Goal: Find specific page/section: Find specific page/section

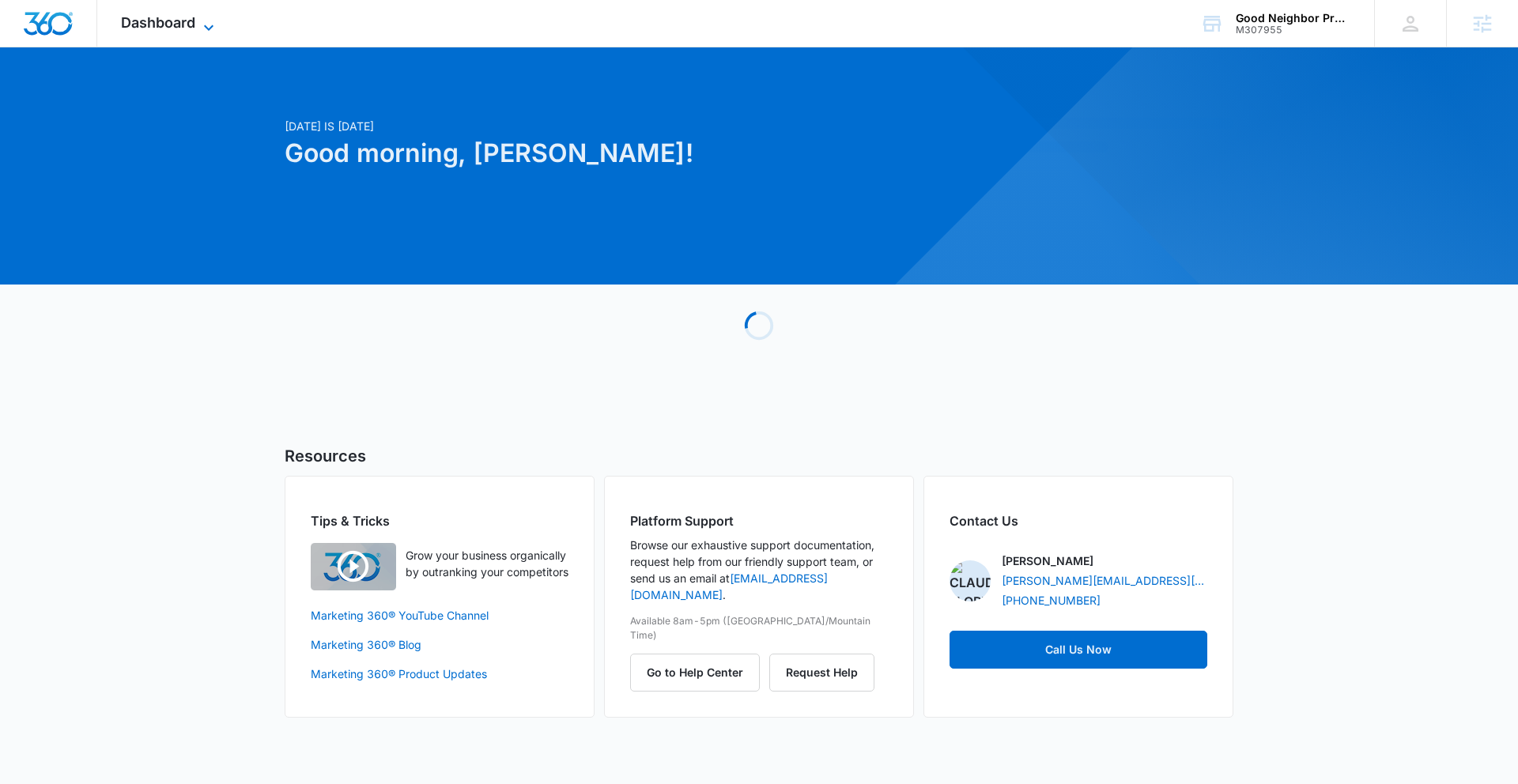
click at [134, 27] on span "Dashboard" at bounding box center [158, 23] width 75 height 17
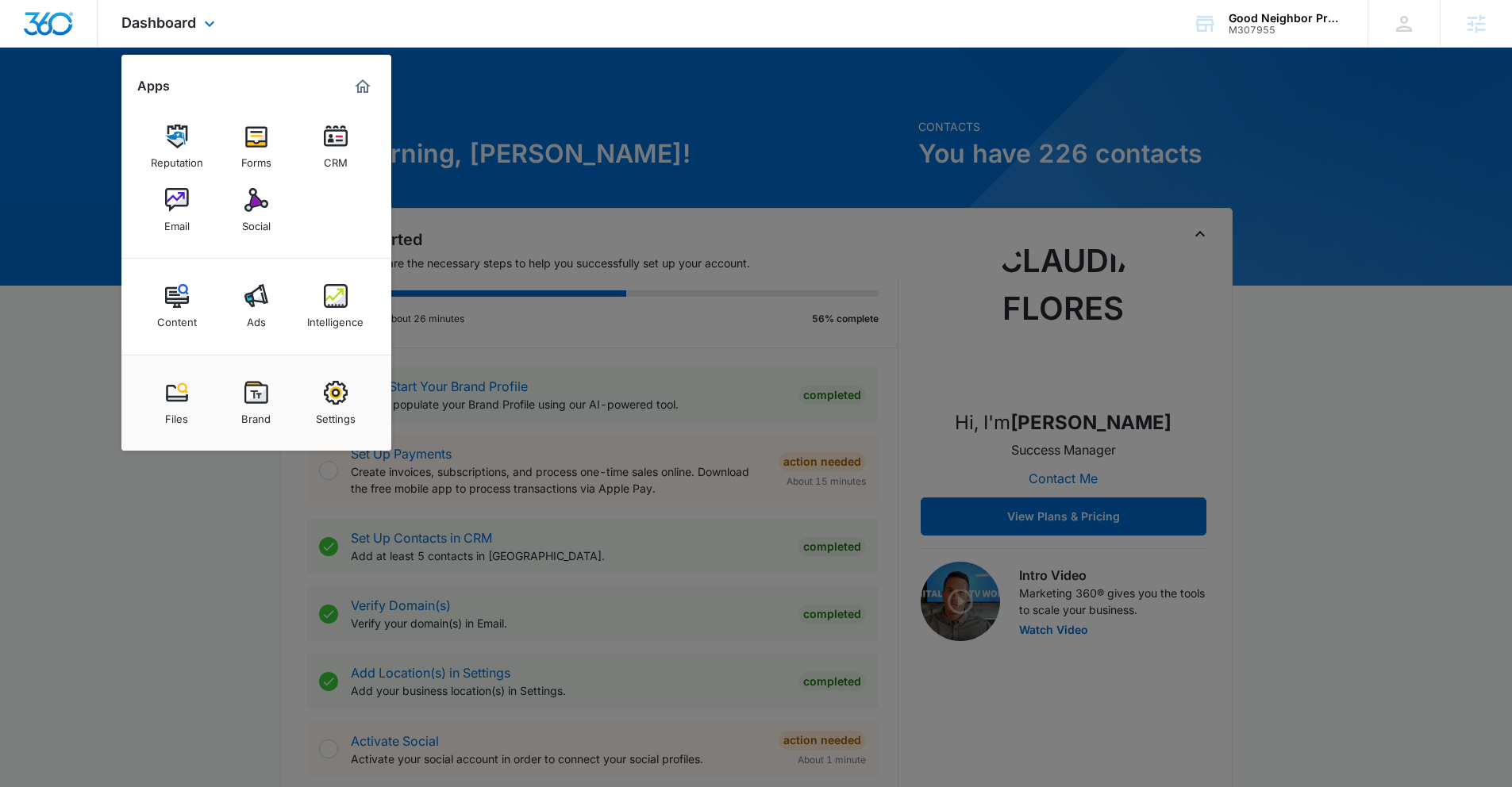
click at [431, 13] on div "Dashboard Apps Reputation Forms CRM Email Social Content Ads Intelligence Files…" at bounding box center [756, 24] width 1512 height 48
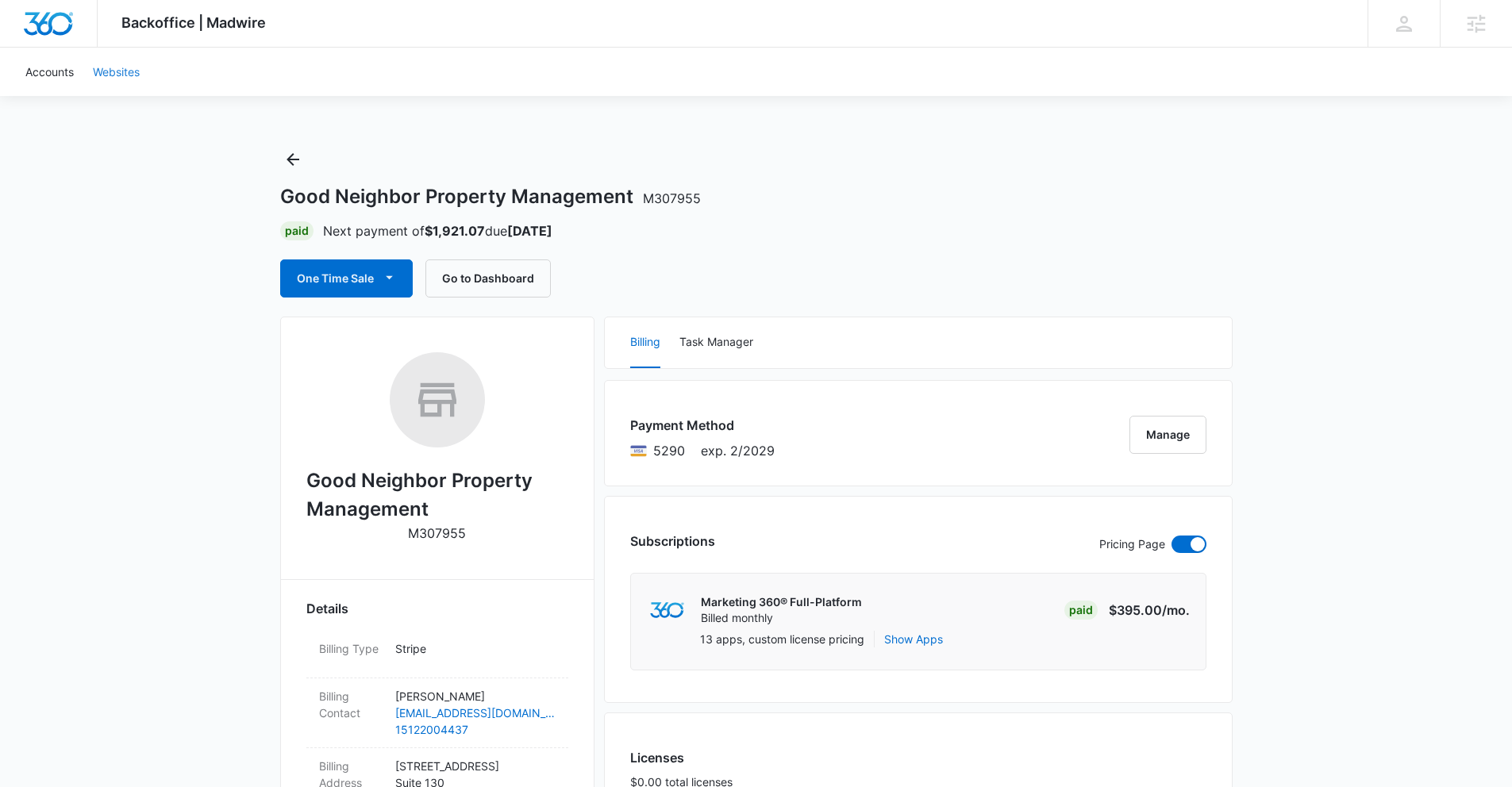
click at [99, 70] on link "Websites" at bounding box center [116, 72] width 66 height 49
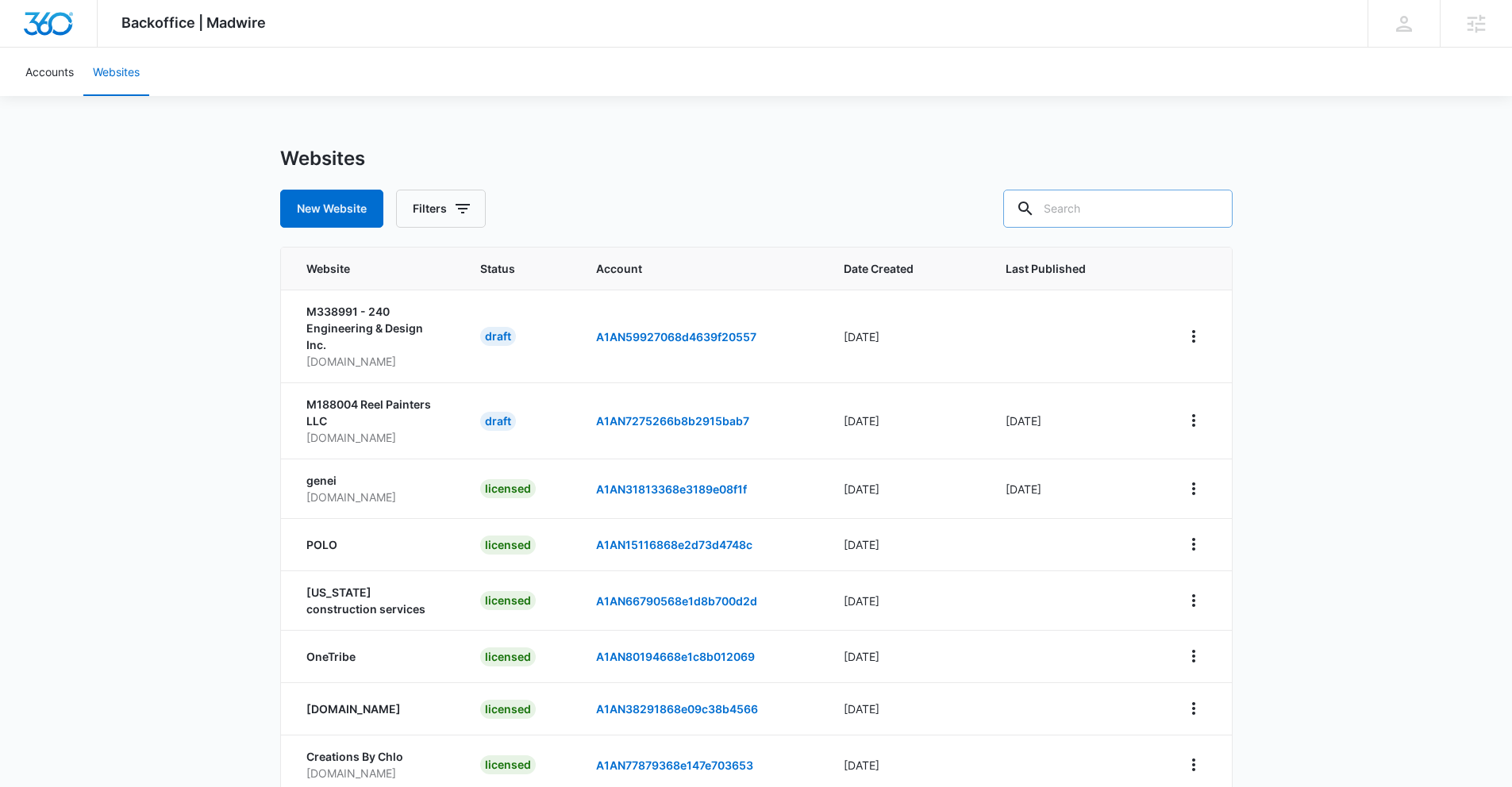
click at [1091, 214] on input "text" at bounding box center [1118, 208] width 229 height 38
type input "M307955"
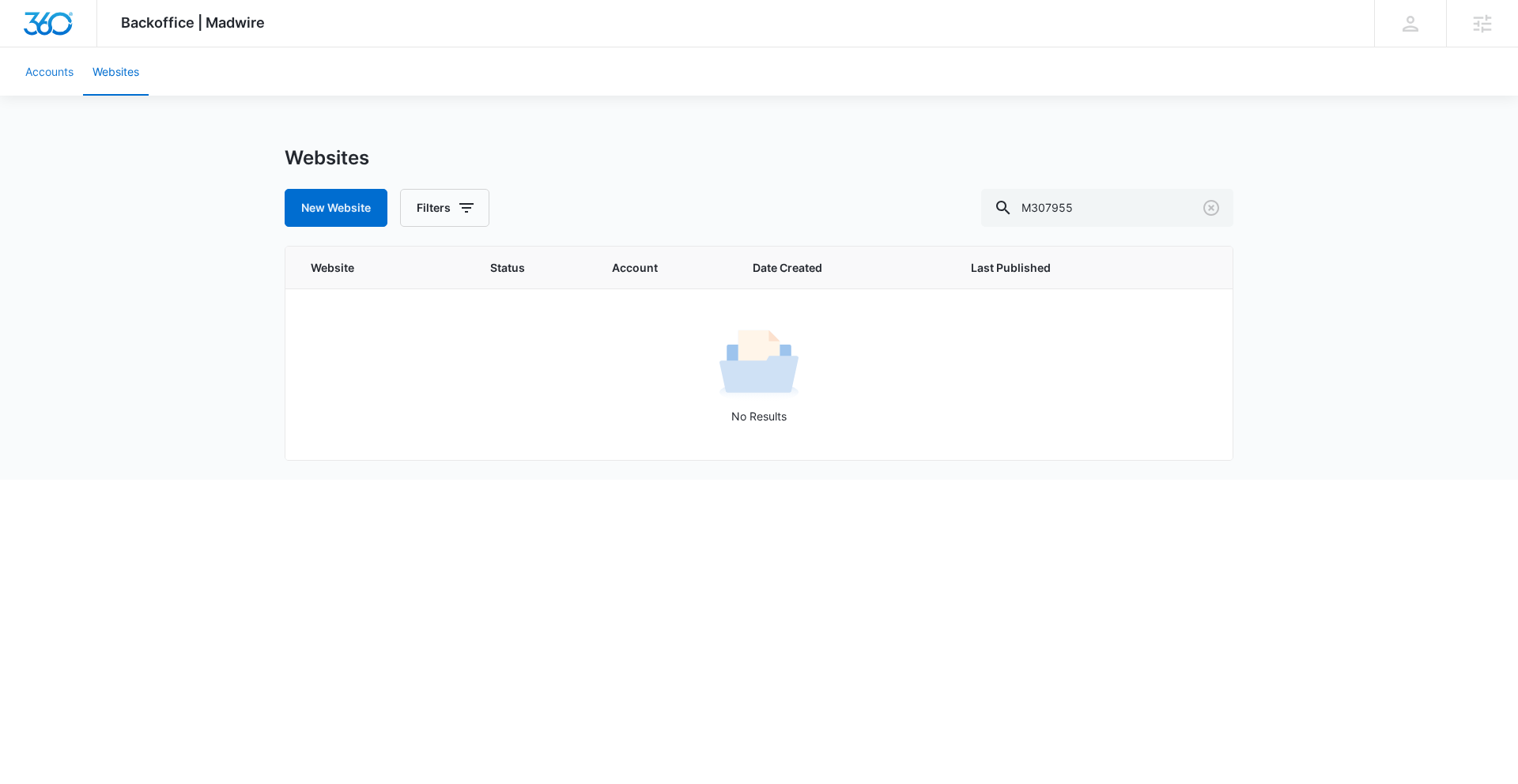
click at [40, 81] on link "Accounts" at bounding box center [49, 72] width 67 height 49
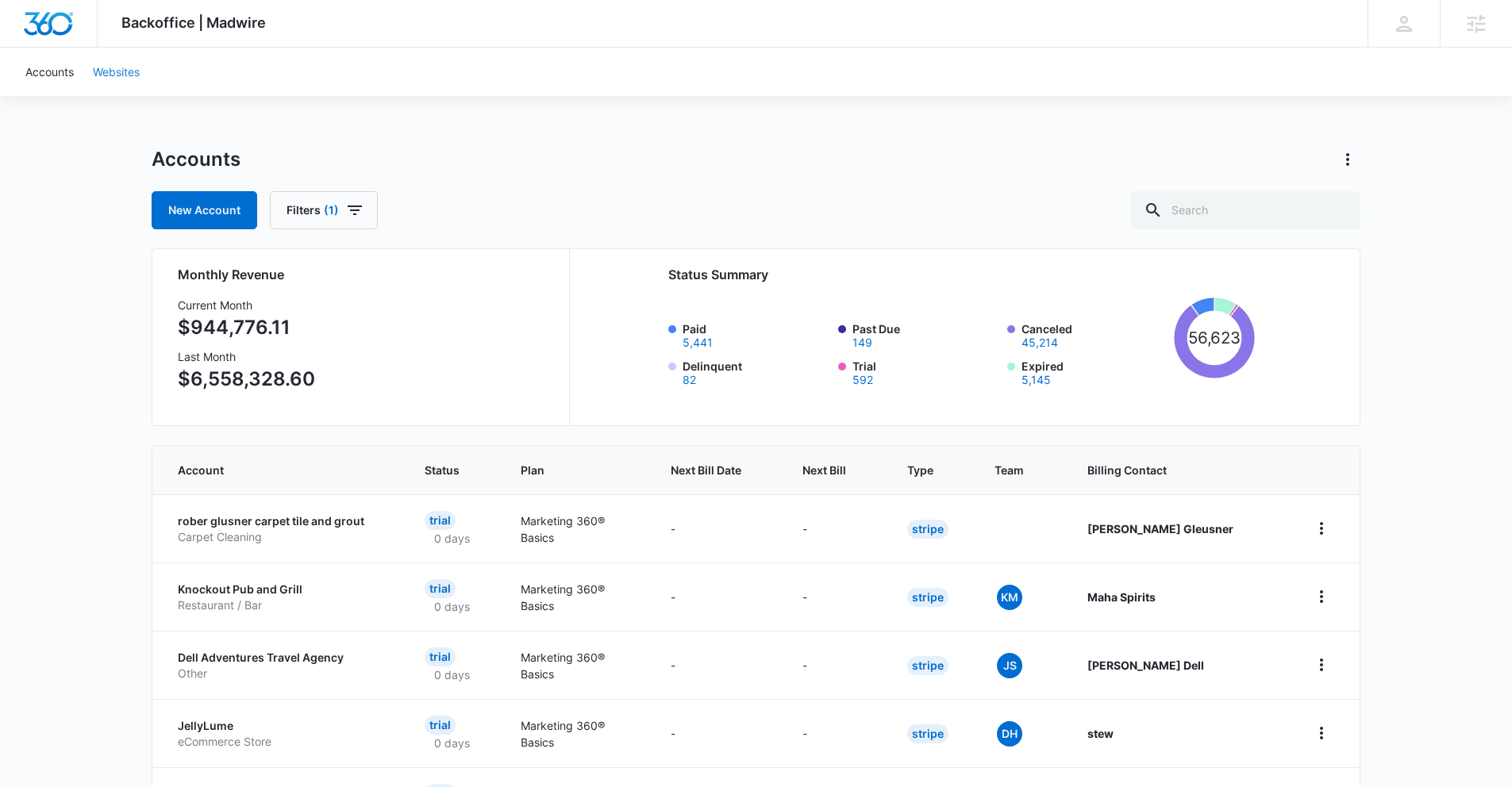
click at [133, 70] on link "Websites" at bounding box center [116, 72] width 66 height 49
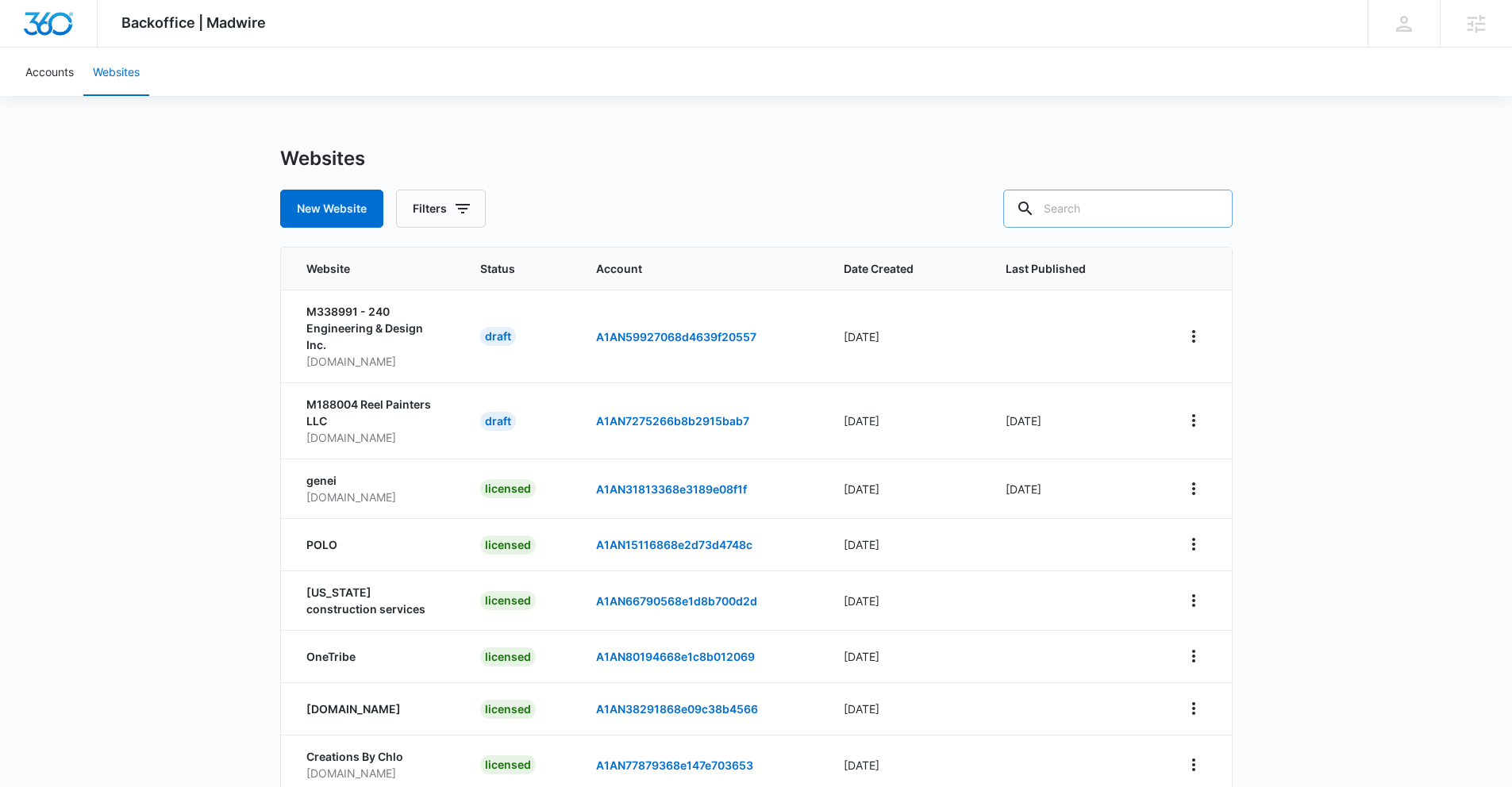
click at [1093, 201] on input "text" at bounding box center [1118, 208] width 229 height 38
paste input "M307955 - Good Neighbor Property Management"
type input "M307955 - Good Neighbor Property Management"
